Goal: Transaction & Acquisition: Purchase product/service

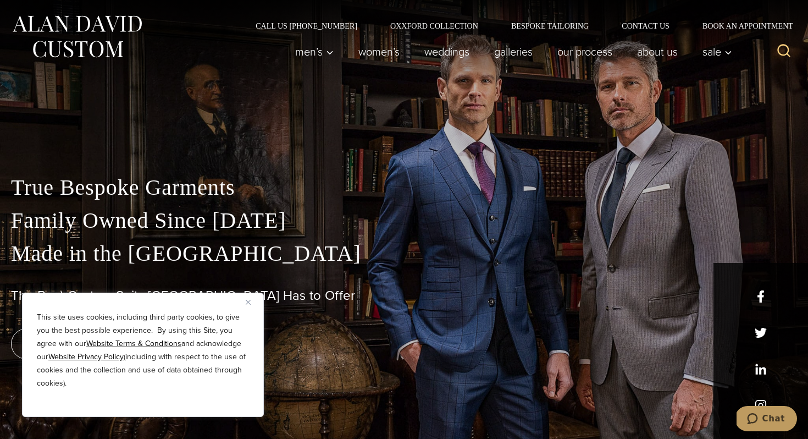
click at [247, 300] on img "Close" at bounding box center [248, 302] width 5 height 5
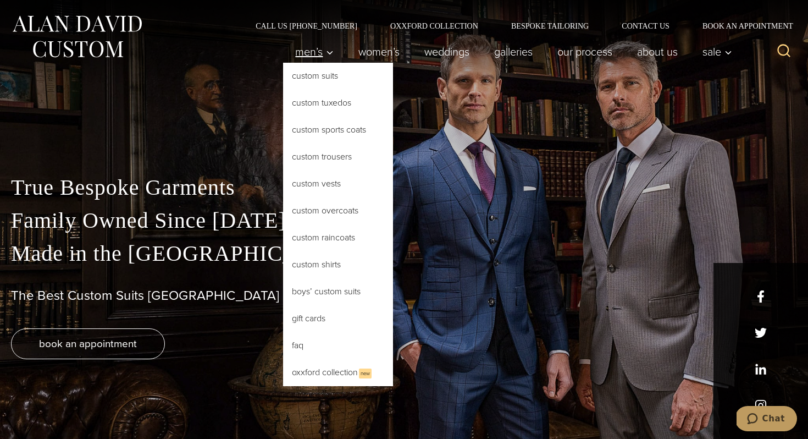
click at [325, 52] on icon "Primary Navigation" at bounding box center [330, 53] width 10 height 10
click at [338, 79] on link "Custom Suits" at bounding box center [338, 76] width 110 height 26
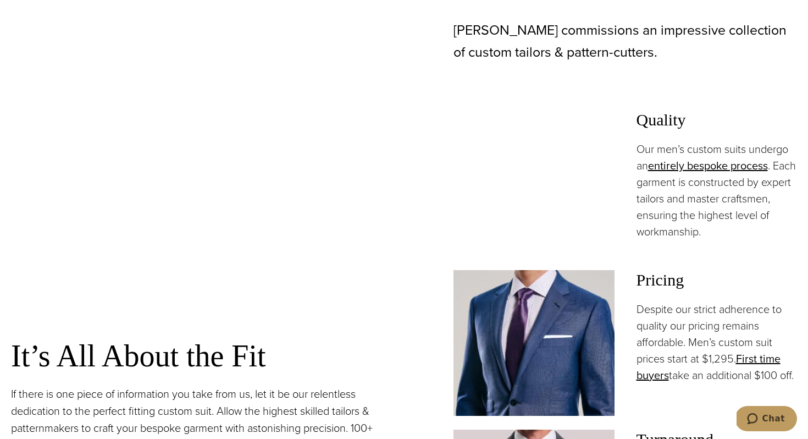
scroll to position [752, 0]
